Goal: Task Accomplishment & Management: Manage account settings

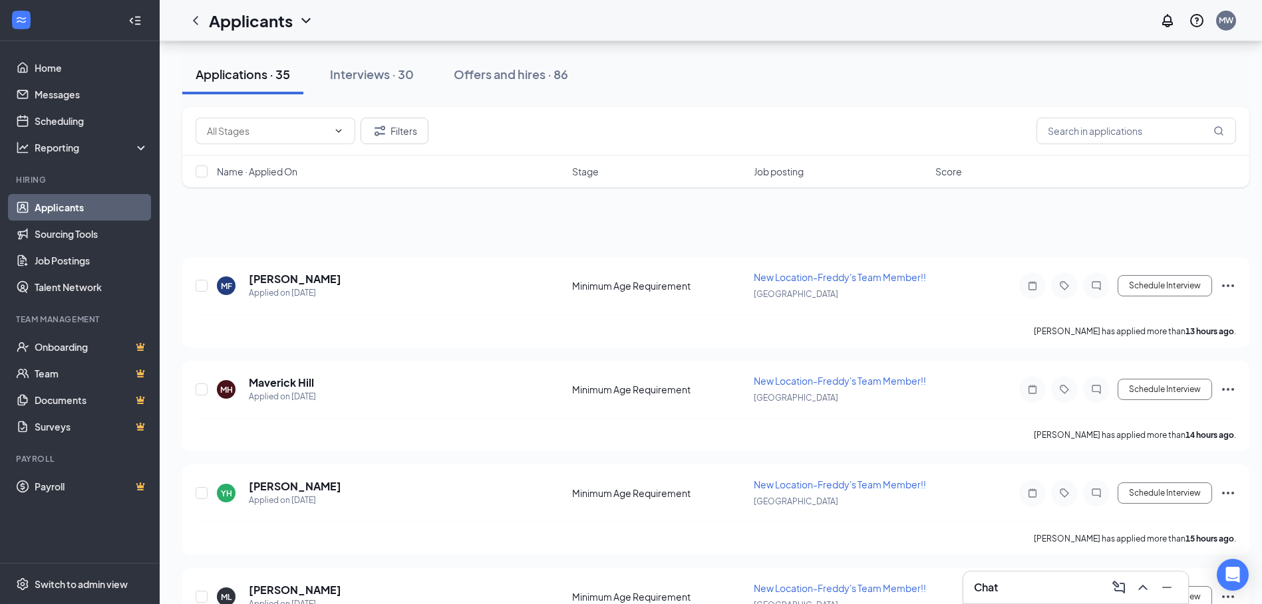
scroll to position [531, 0]
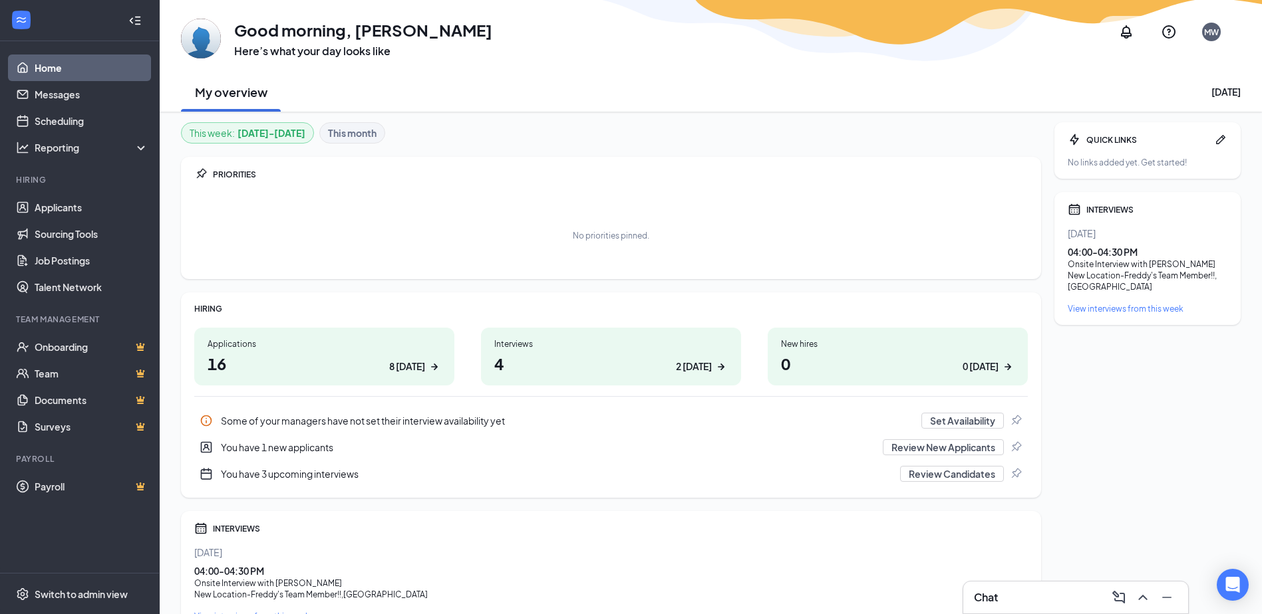
click at [229, 357] on h1 "16 8 today" at bounding box center [323, 363] width 233 height 23
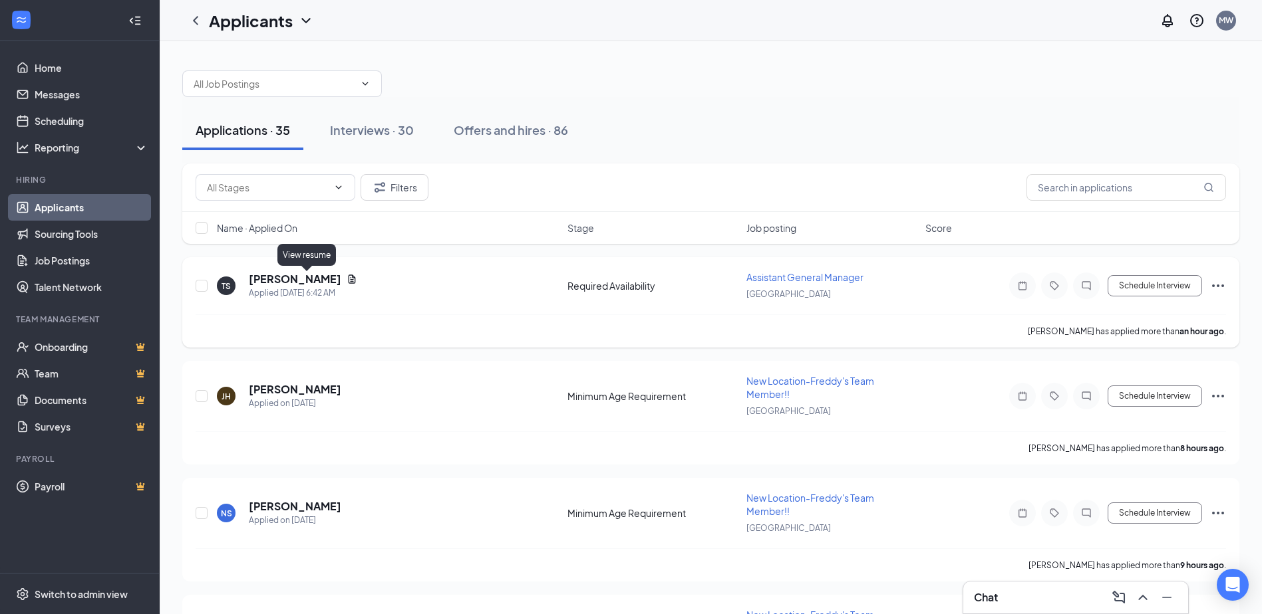
click at [346, 283] on icon "Document" at bounding box center [351, 279] width 11 height 11
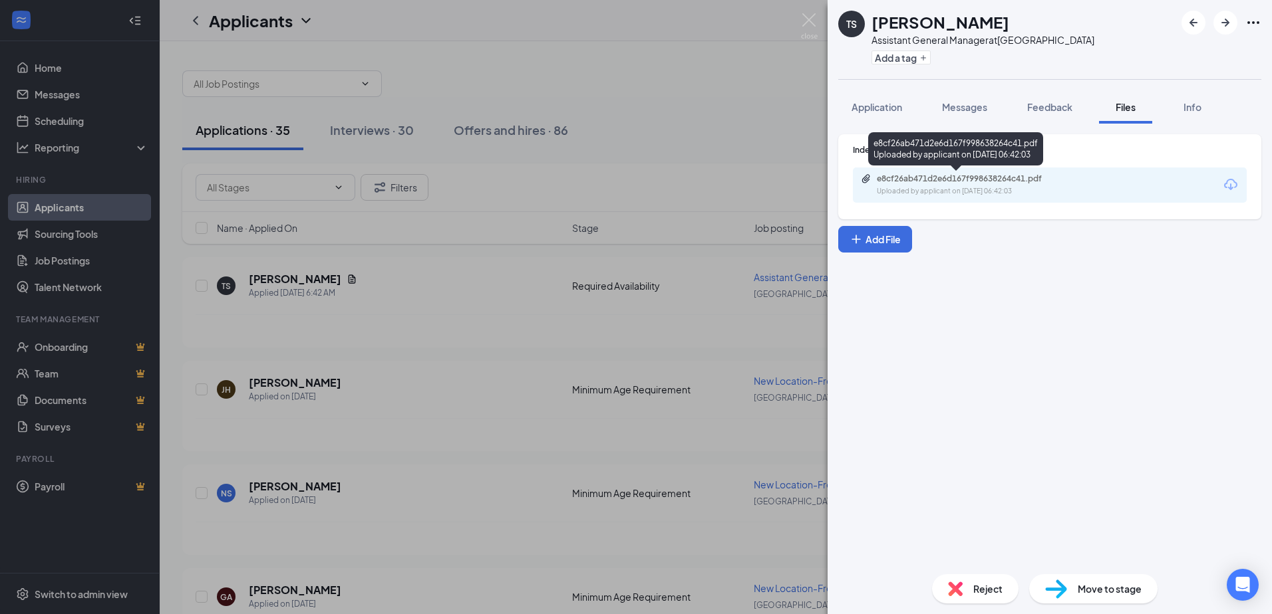
click at [932, 188] on div "Uploaded by applicant on [DATE] 06:42:03" at bounding box center [976, 191] width 200 height 11
click at [807, 16] on img at bounding box center [809, 26] width 17 height 26
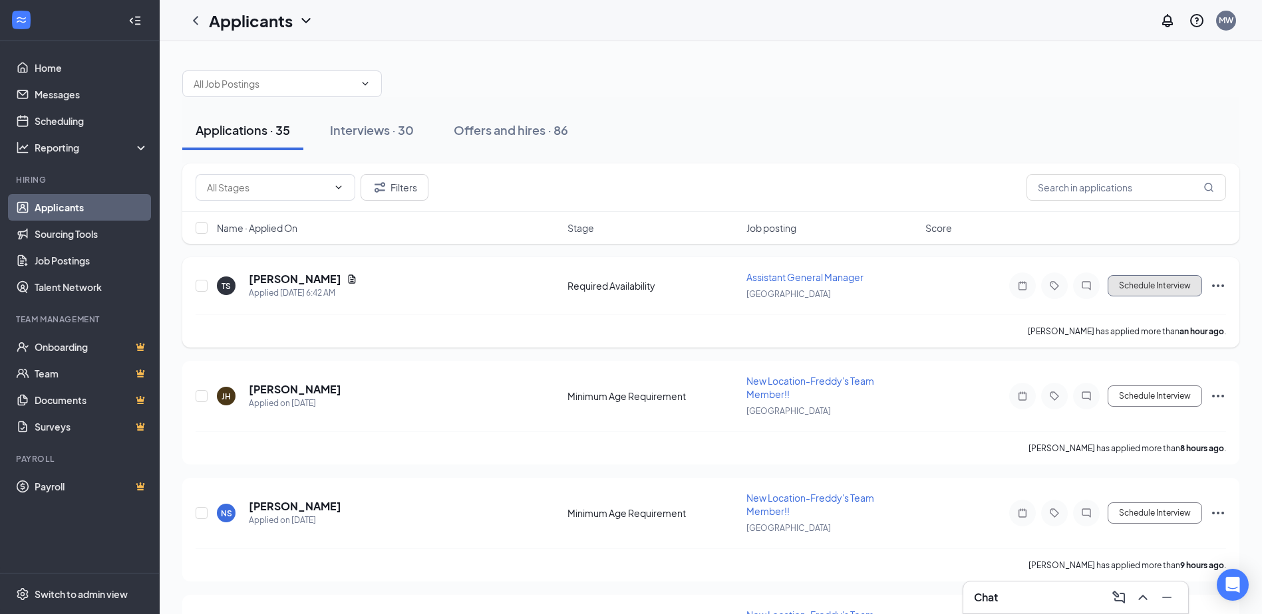
click at [1180, 283] on button "Schedule Interview" at bounding box center [1154, 285] width 94 height 21
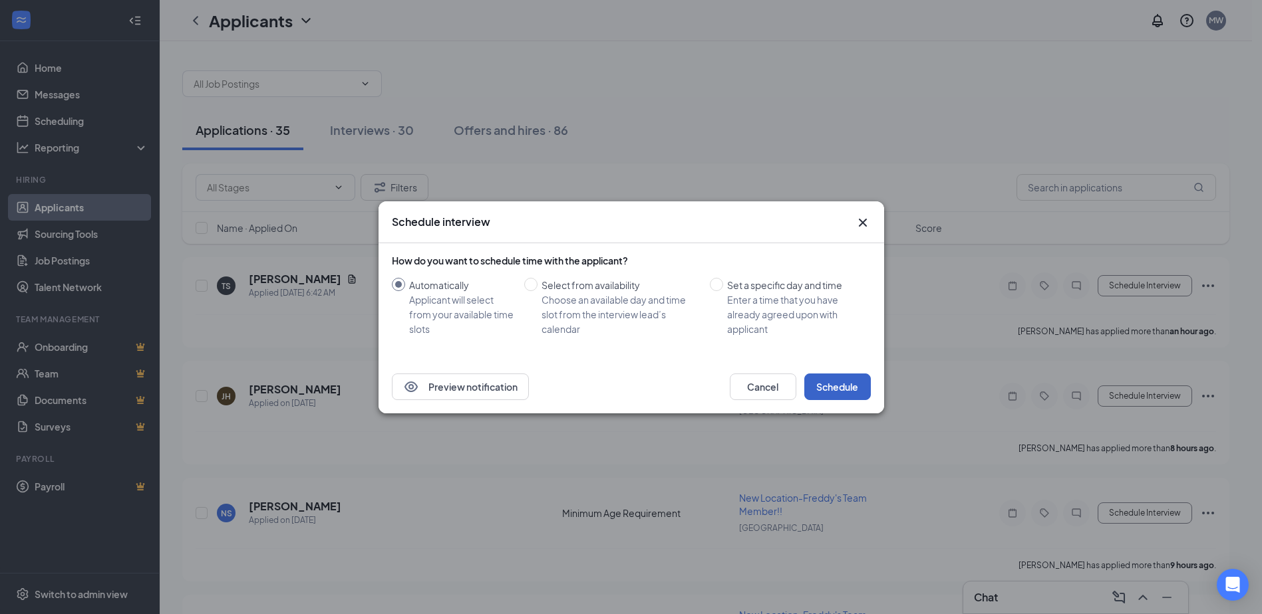
drag, startPoint x: 843, startPoint y: 386, endPoint x: 851, endPoint y: 384, distance: 7.6
click at [844, 386] on button "Schedule" at bounding box center [837, 387] width 67 height 27
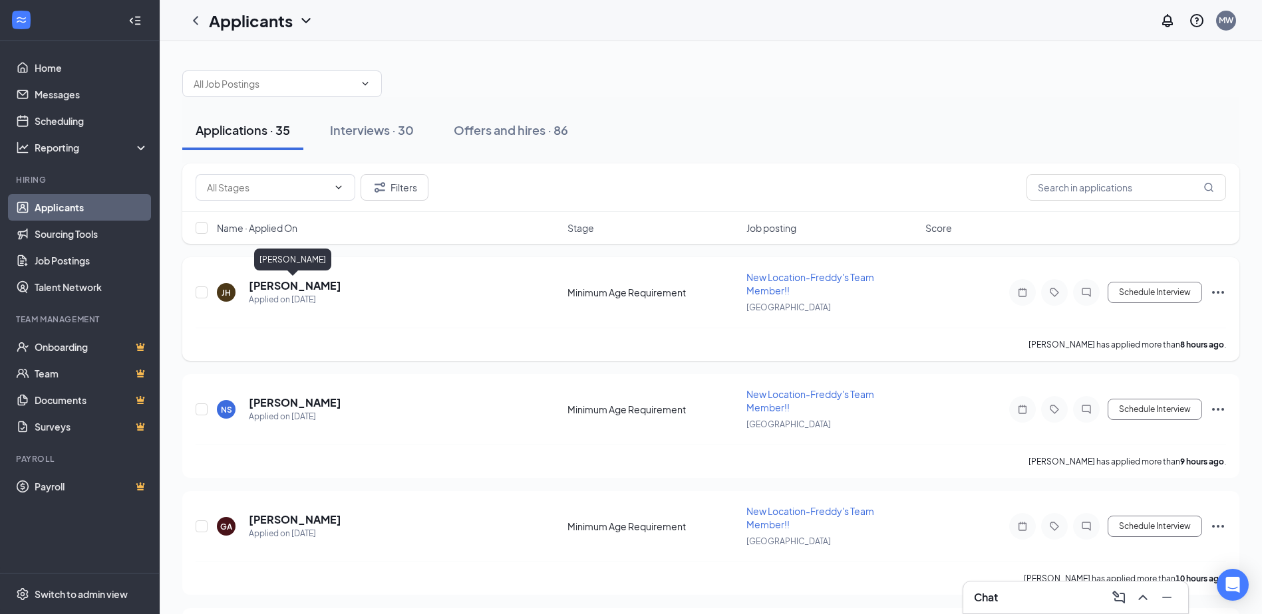
click at [309, 283] on h5 "[PERSON_NAME]" at bounding box center [295, 286] width 92 height 15
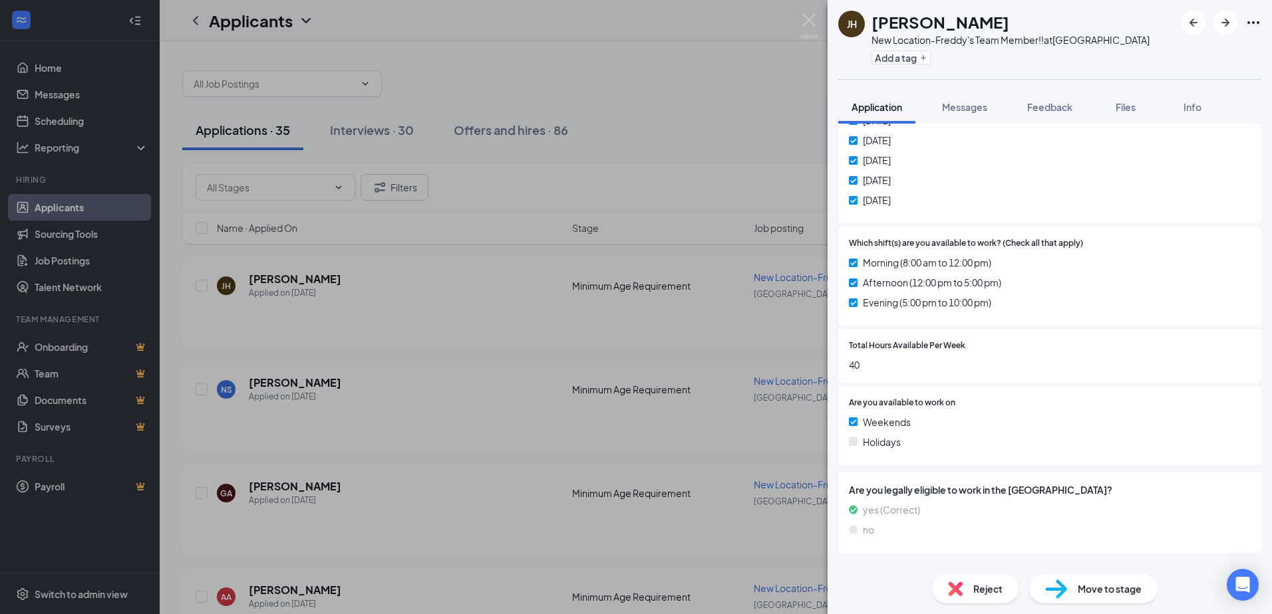
scroll to position [618, 0]
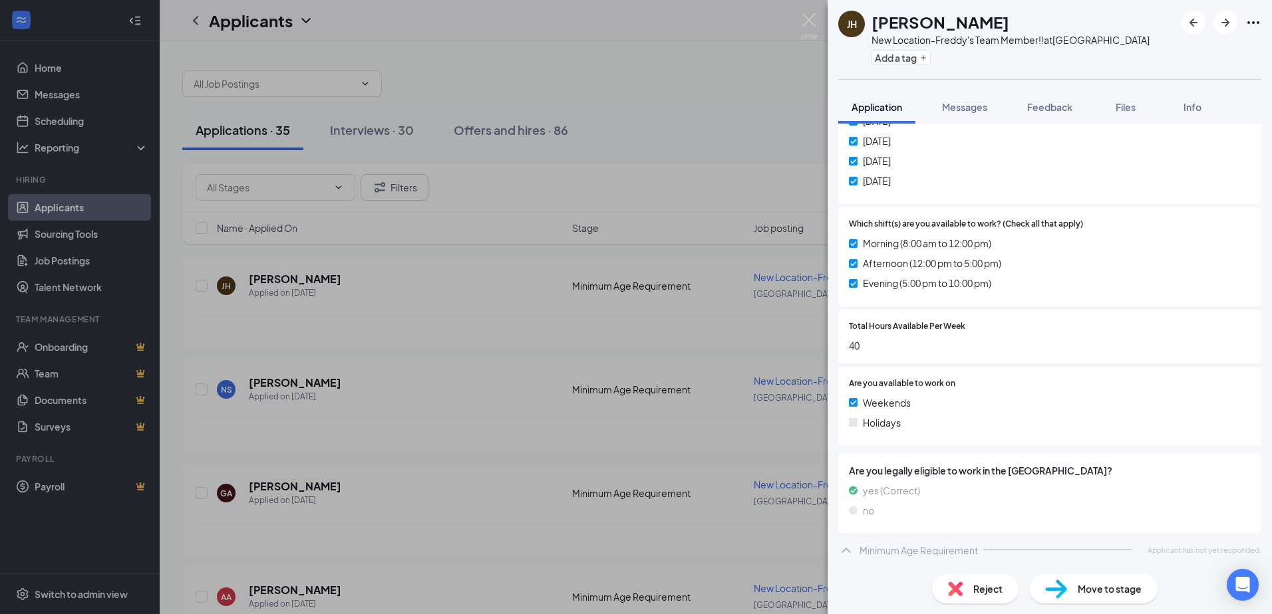
click at [1112, 592] on span "Move to stage" at bounding box center [1109, 589] width 64 height 15
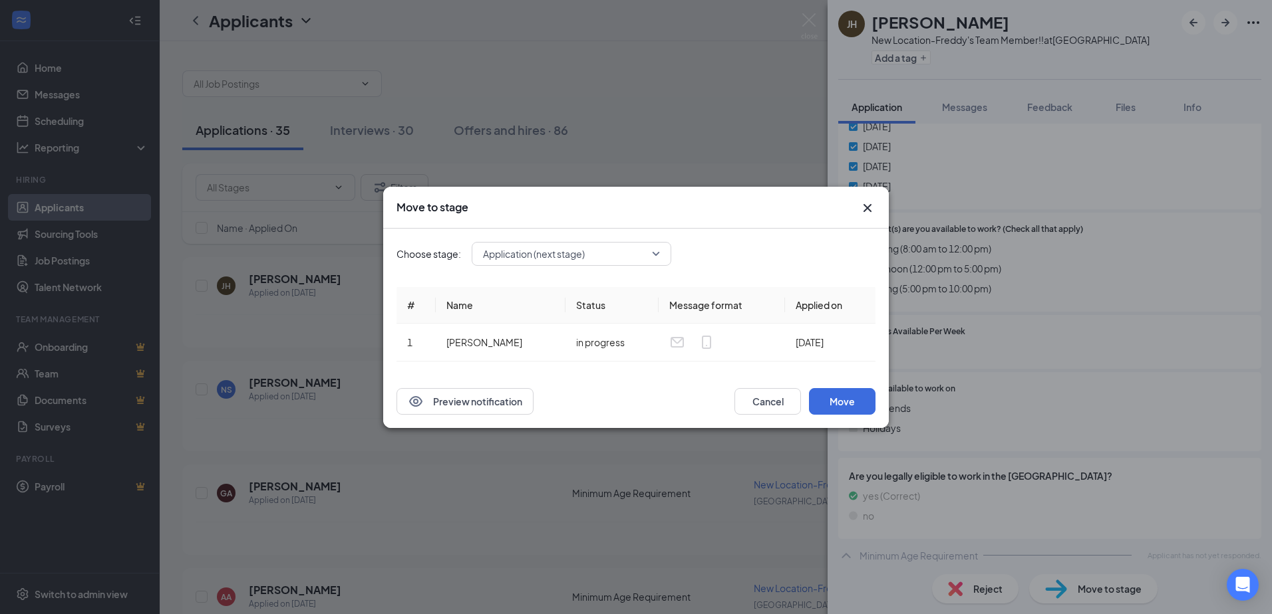
click at [863, 198] on div "Move to stage" at bounding box center [635, 208] width 505 height 42
click at [867, 210] on icon "Cross" at bounding box center [867, 208] width 16 height 16
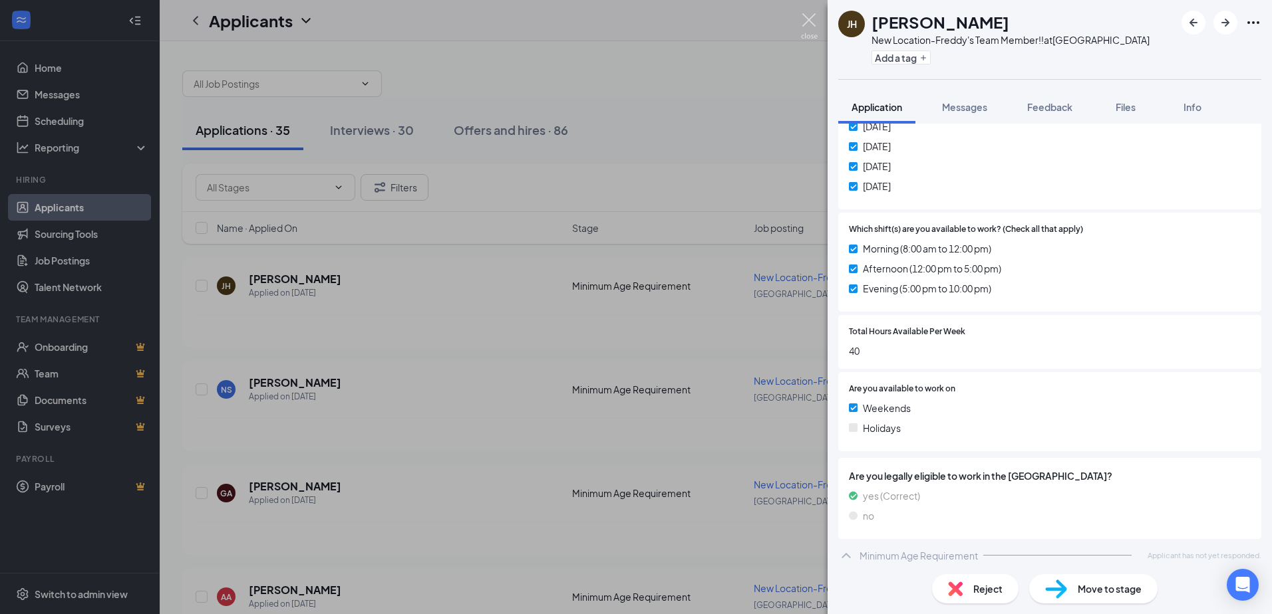
click at [807, 19] on img at bounding box center [809, 26] width 17 height 26
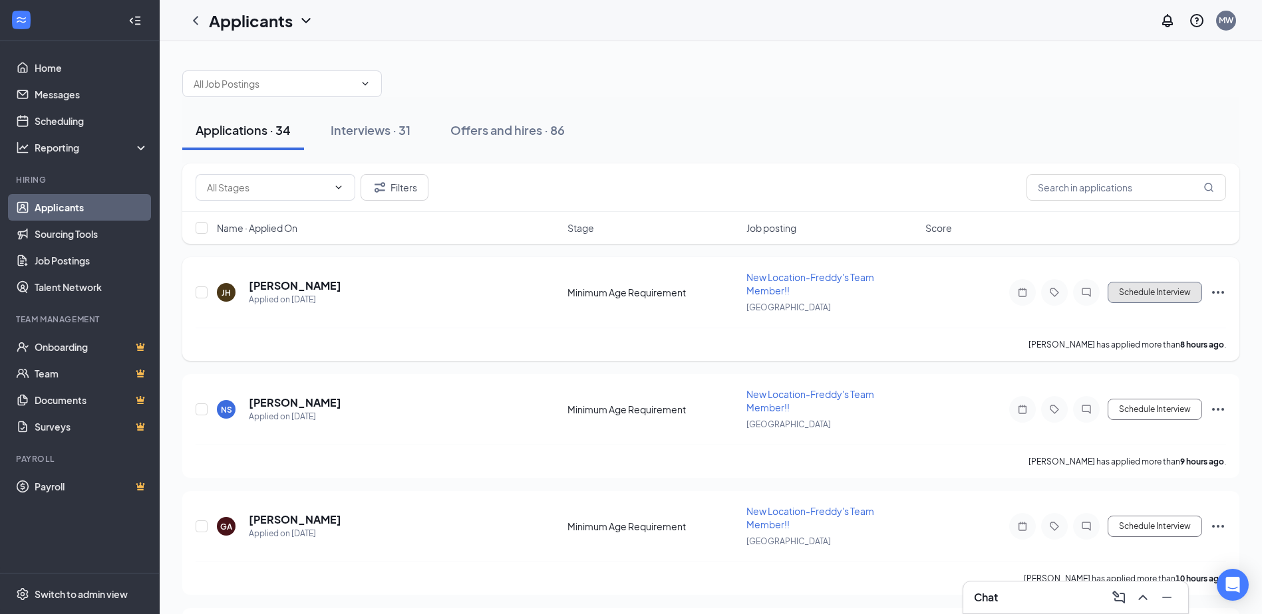
click at [1171, 293] on button "Schedule Interview" at bounding box center [1154, 292] width 94 height 21
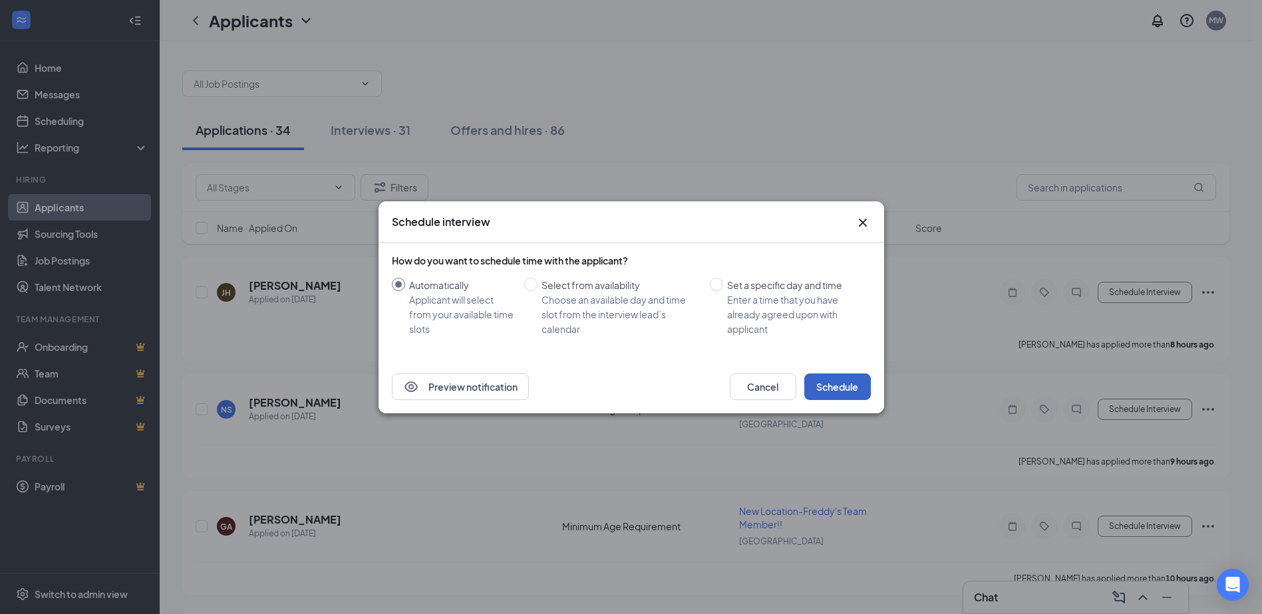
click at [831, 388] on button "Schedule" at bounding box center [837, 387] width 67 height 27
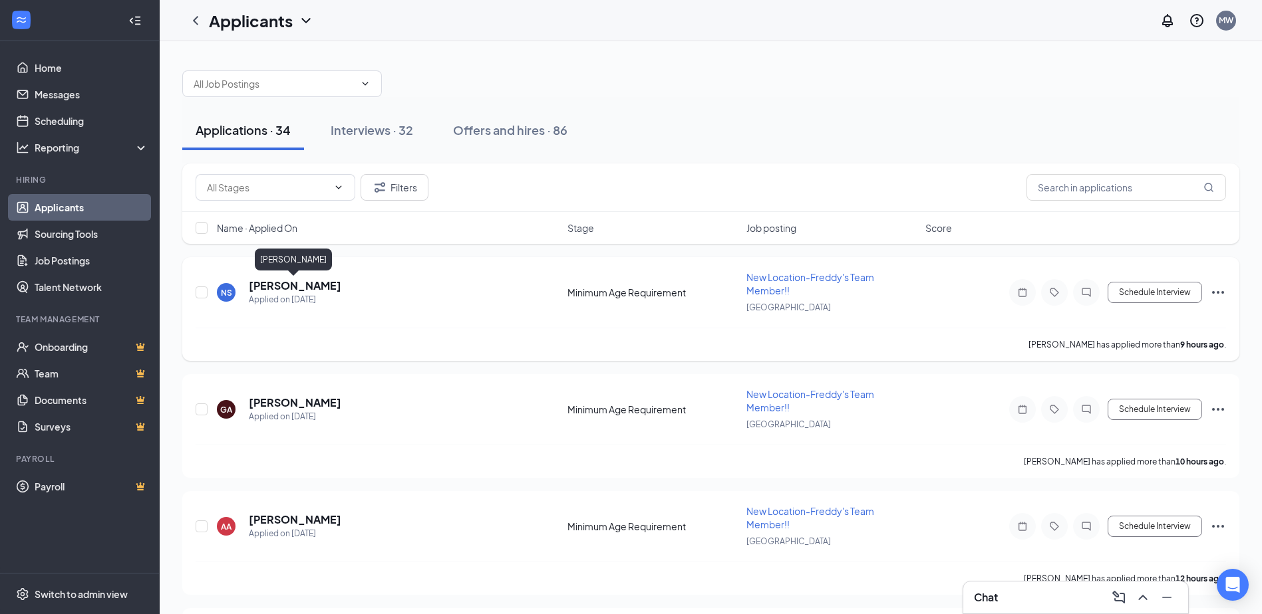
click at [306, 284] on h5 "[PERSON_NAME]" at bounding box center [295, 286] width 92 height 15
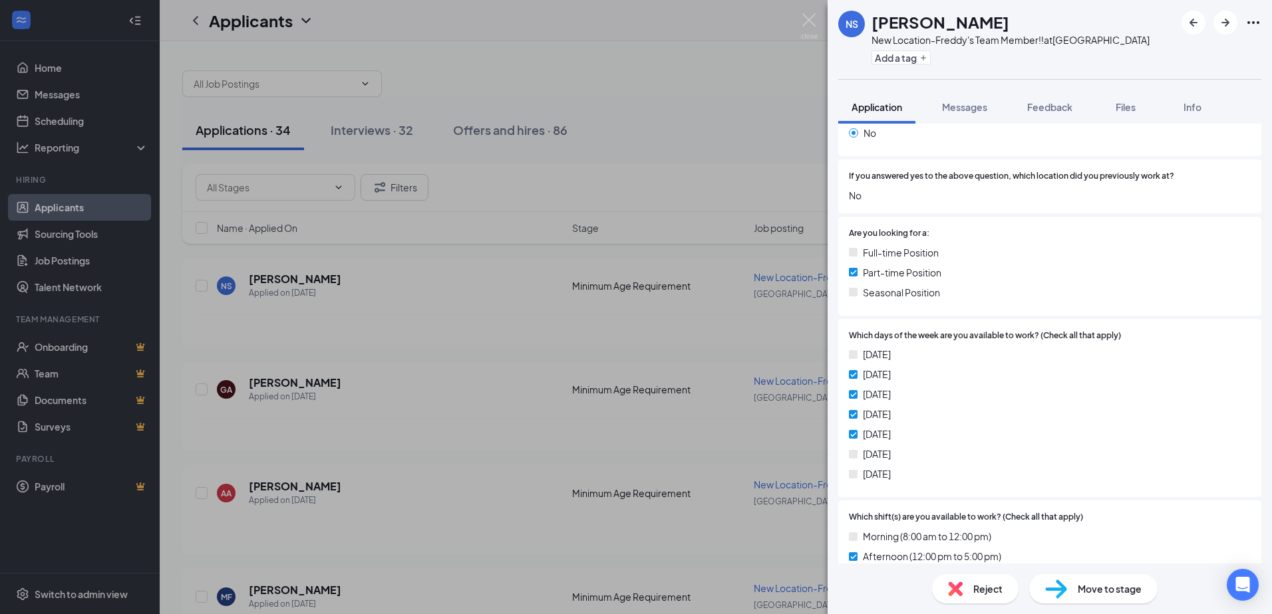
scroll to position [266, 0]
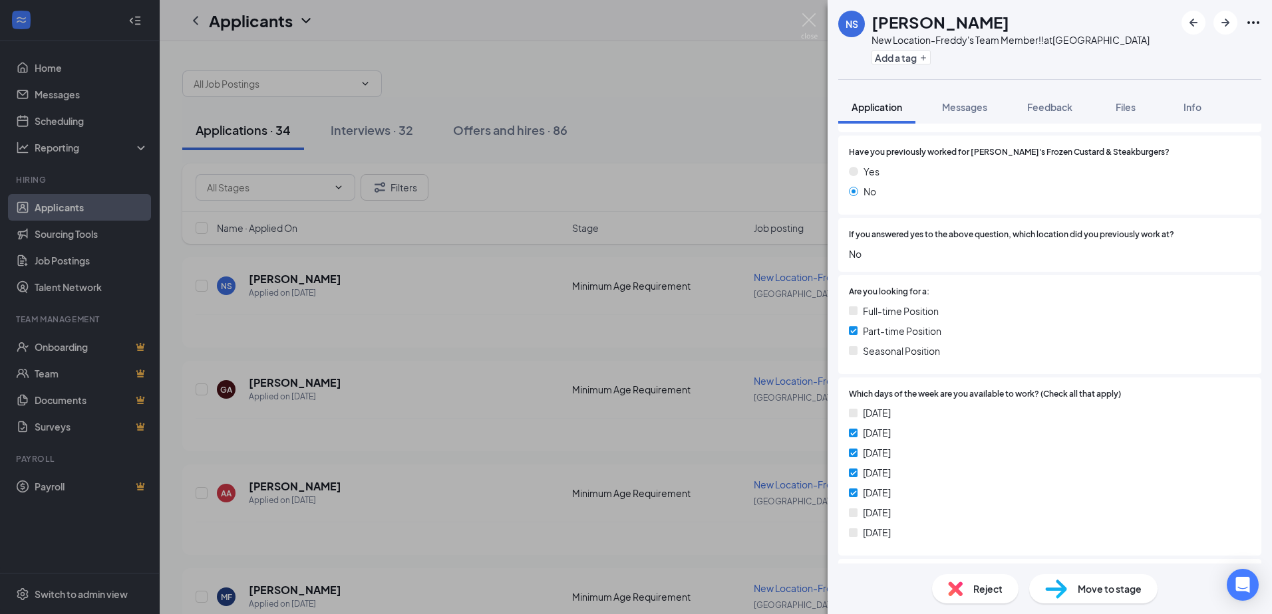
click at [966, 577] on div "Reject" at bounding box center [975, 589] width 86 height 29
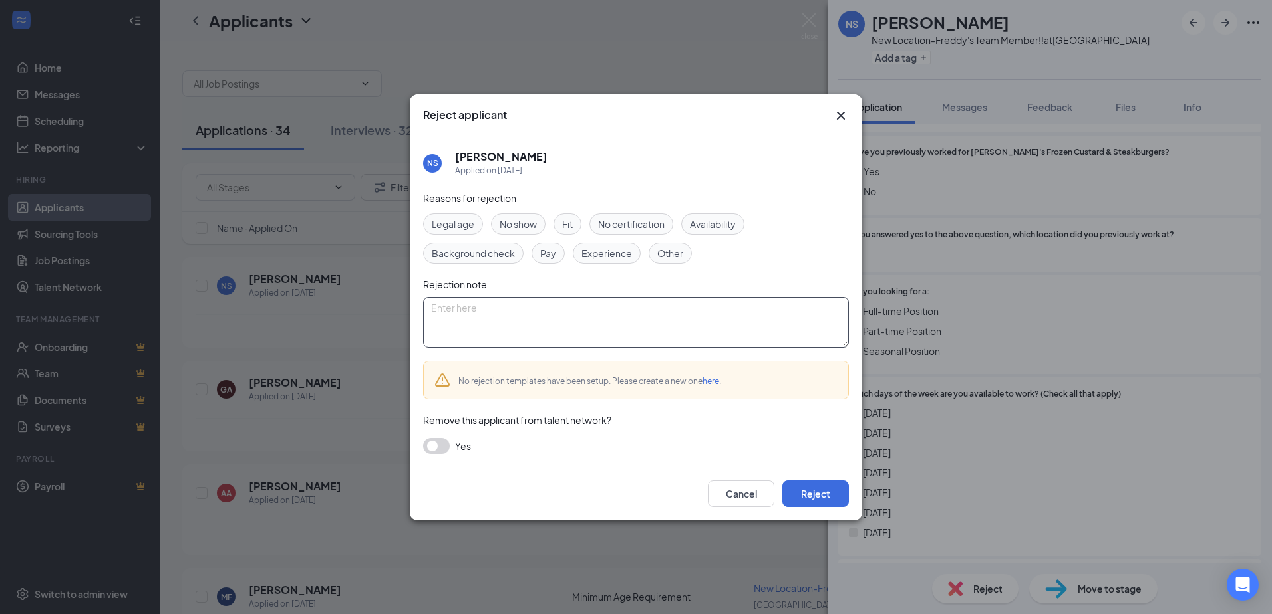
click at [559, 326] on textarea at bounding box center [636, 322] width 426 height 51
type textarea "I'm sorry but we require weekend availability. Thank you for applying!"
click at [812, 500] on button "Reject" at bounding box center [815, 494] width 67 height 27
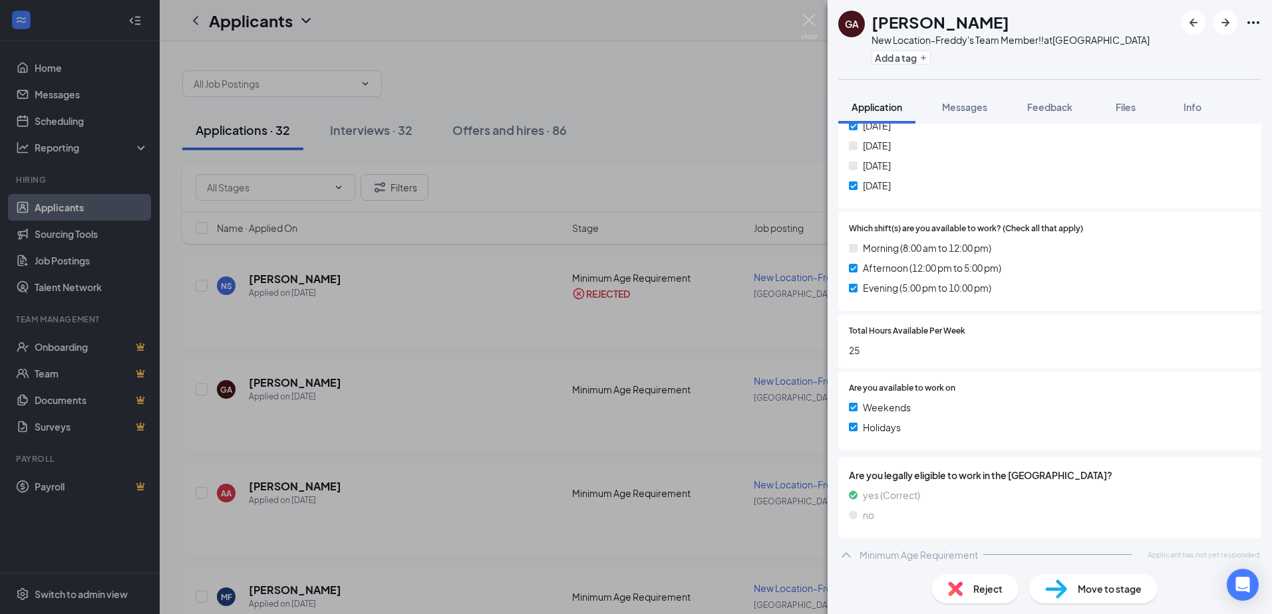
scroll to position [618, 0]
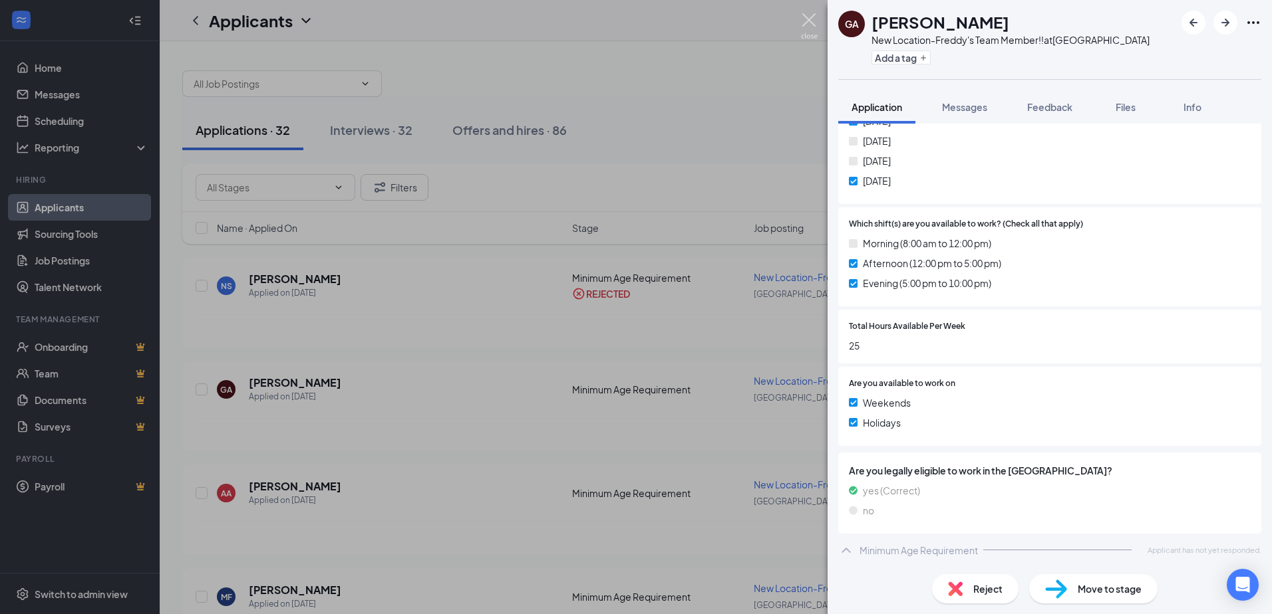
click at [811, 16] on img at bounding box center [809, 26] width 17 height 26
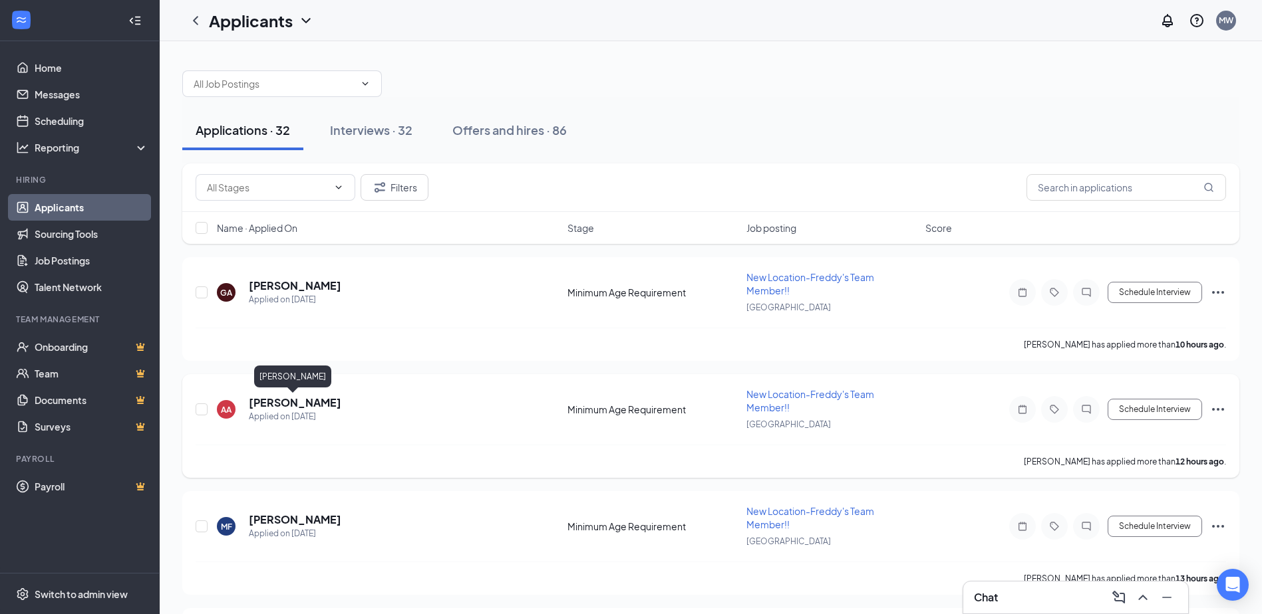
click at [299, 401] on h5 "[PERSON_NAME]" at bounding box center [295, 403] width 92 height 15
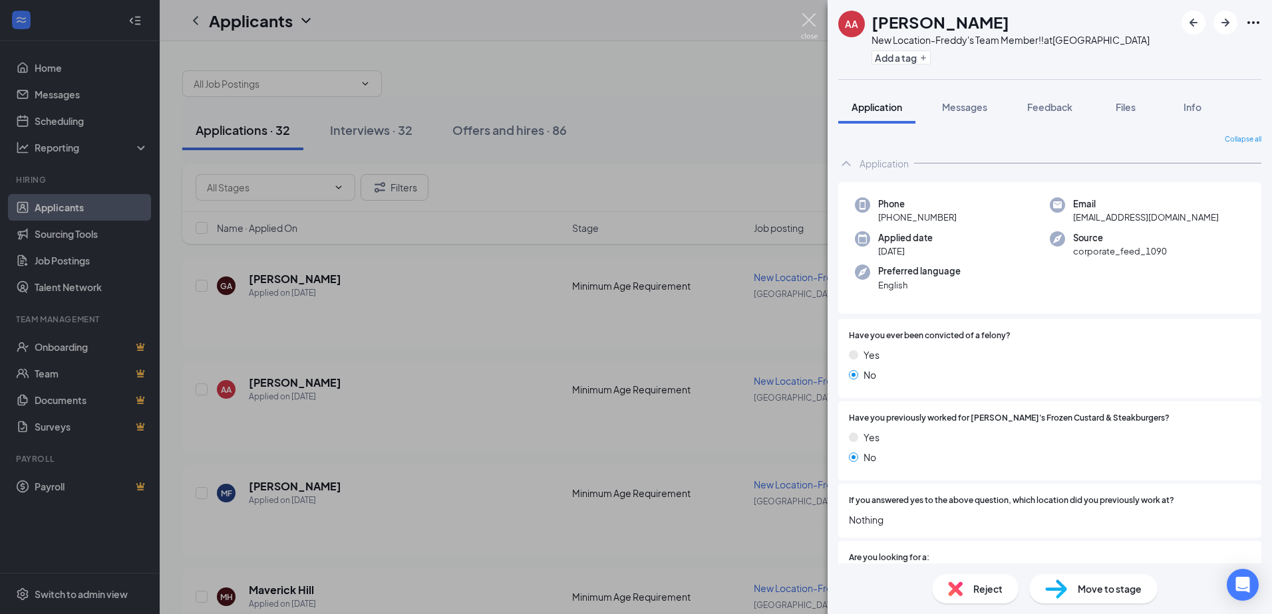
click at [808, 20] on img at bounding box center [809, 26] width 17 height 26
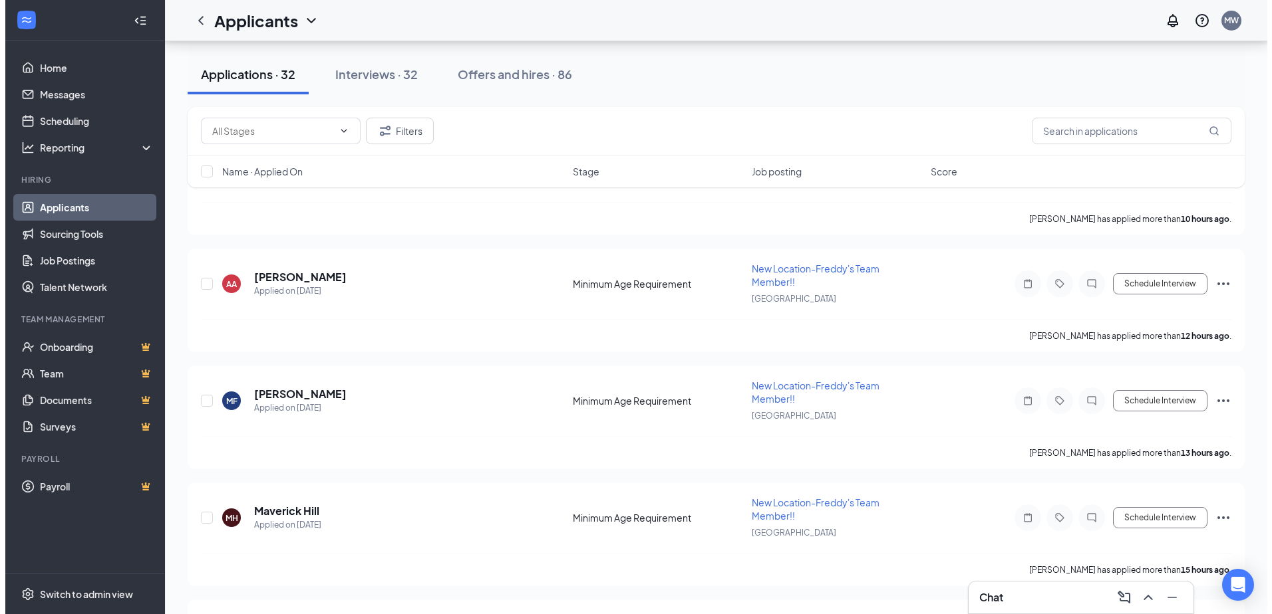
scroll to position [200, 0]
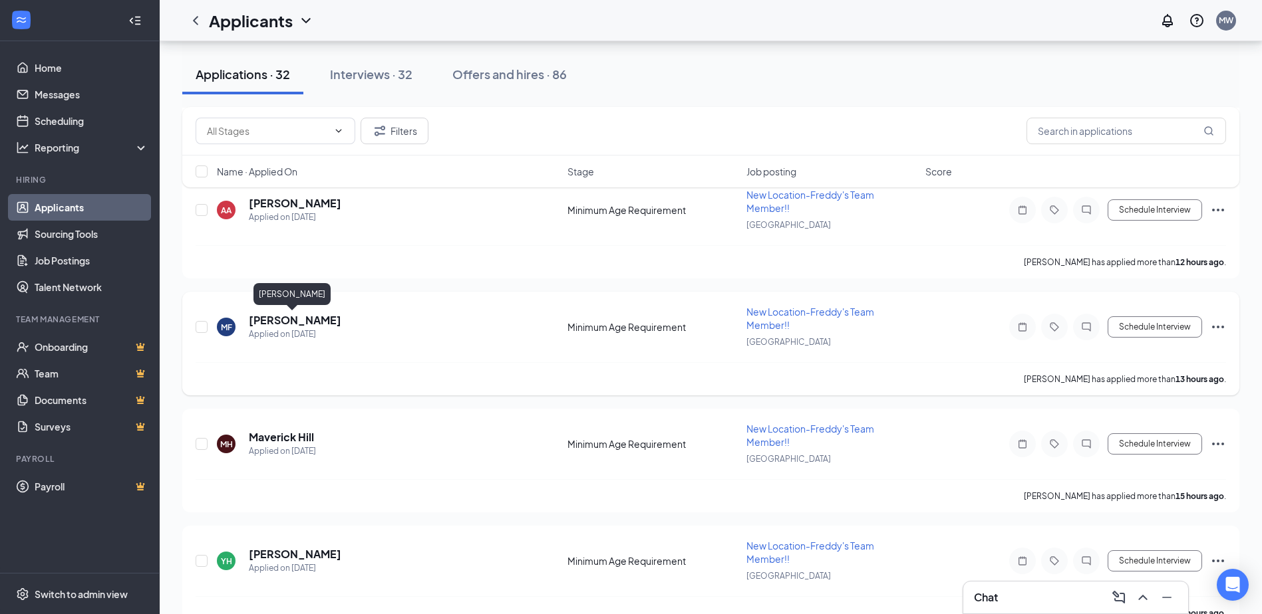
click at [291, 321] on h5 "[PERSON_NAME]" at bounding box center [295, 320] width 92 height 15
